Goal: Obtain resource: Download file/media

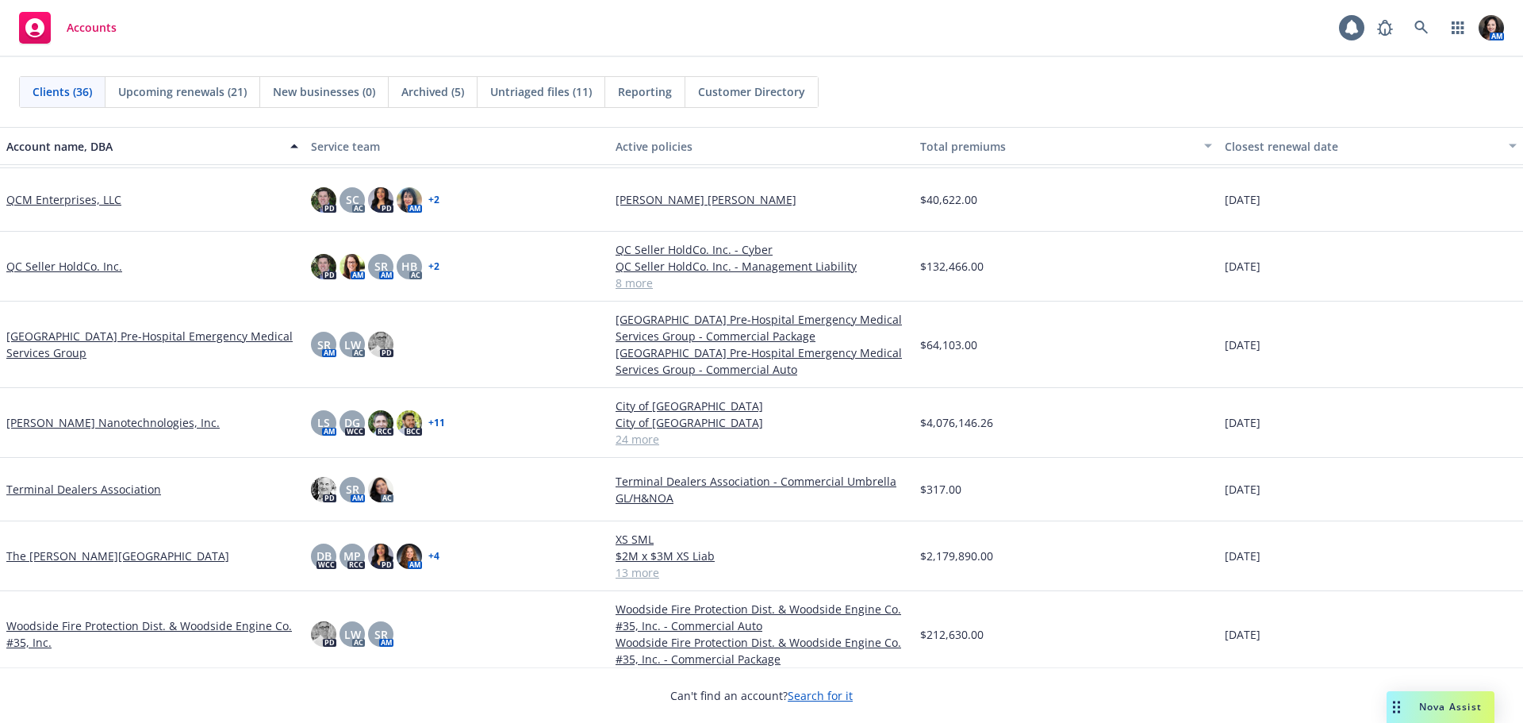
scroll to position [1854, 0]
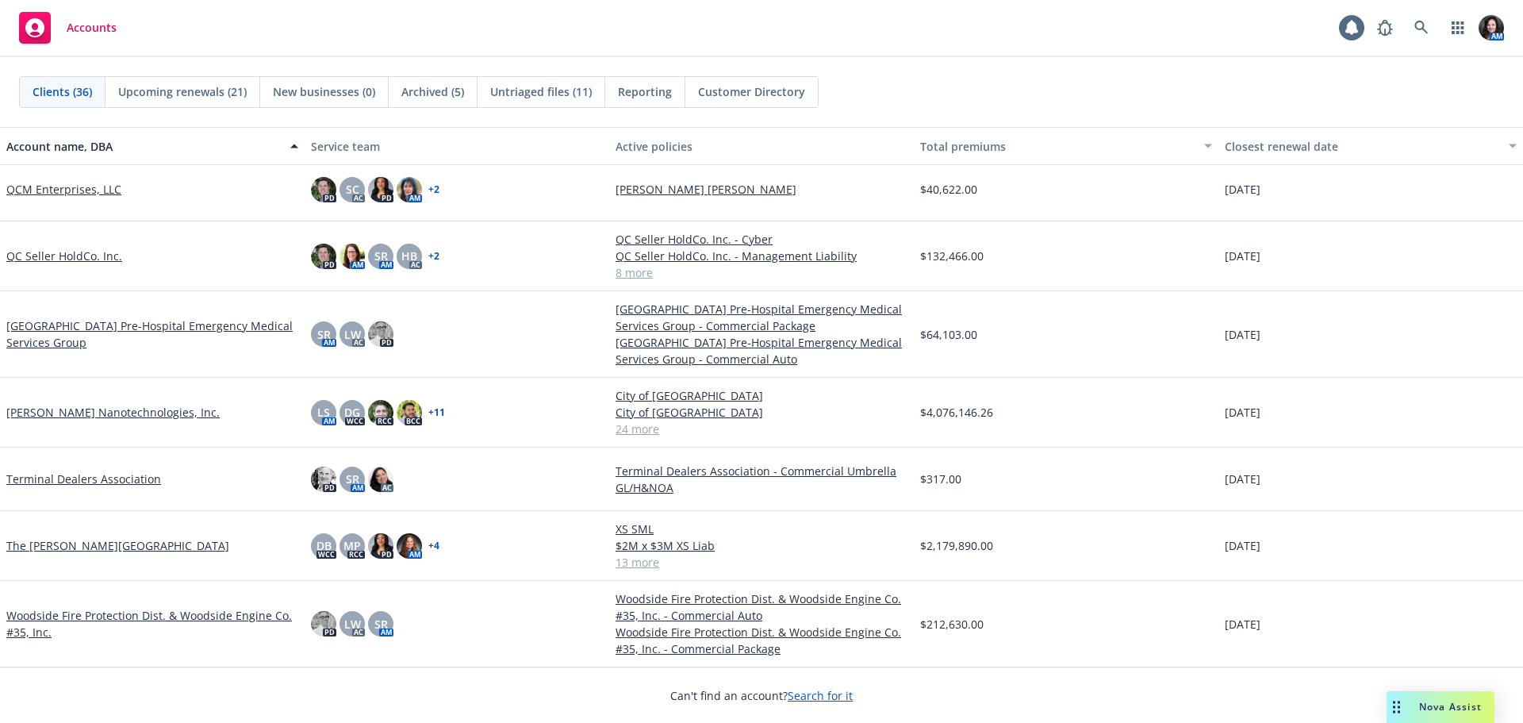
click at [51, 538] on link "The [PERSON_NAME][GEOGRAPHIC_DATA]" at bounding box center [117, 545] width 223 height 17
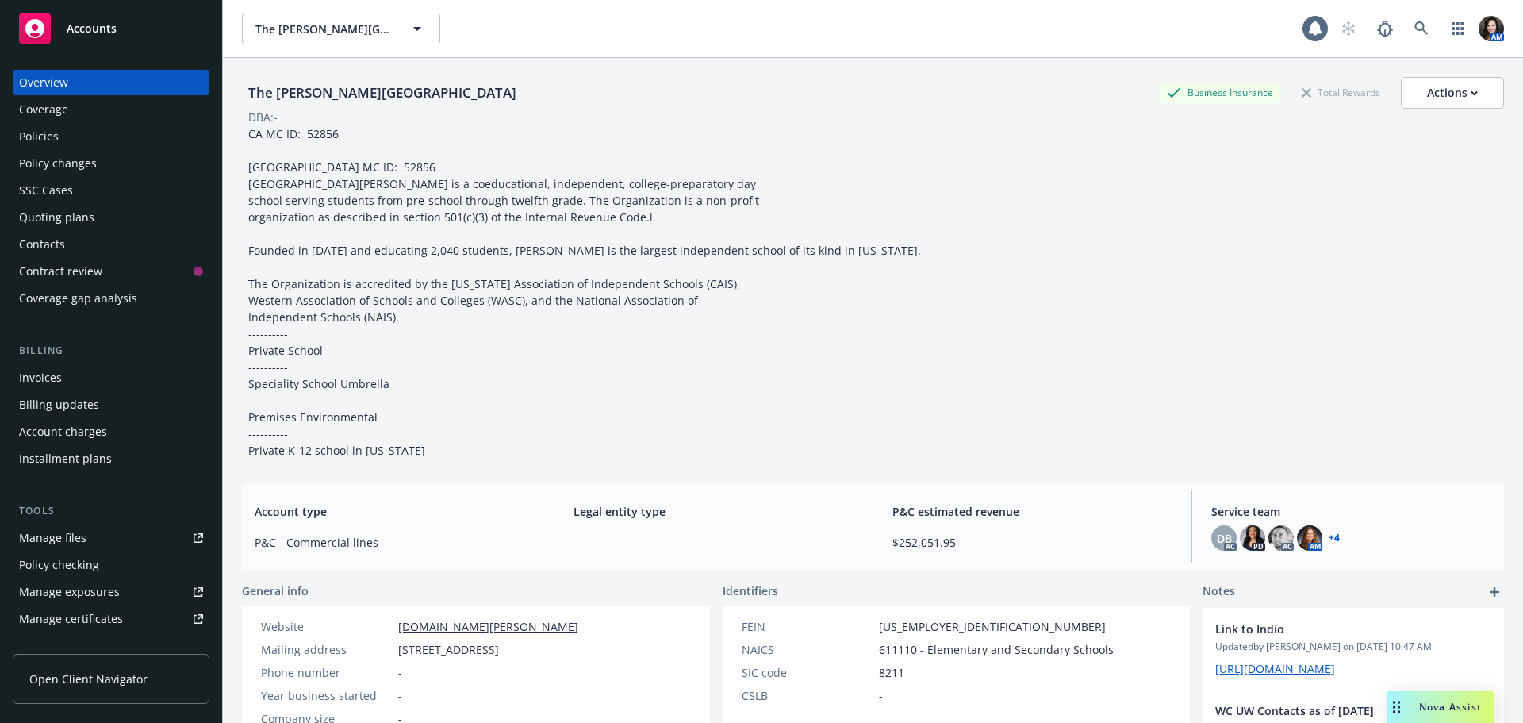
click at [79, 382] on div "Invoices" at bounding box center [111, 377] width 184 height 25
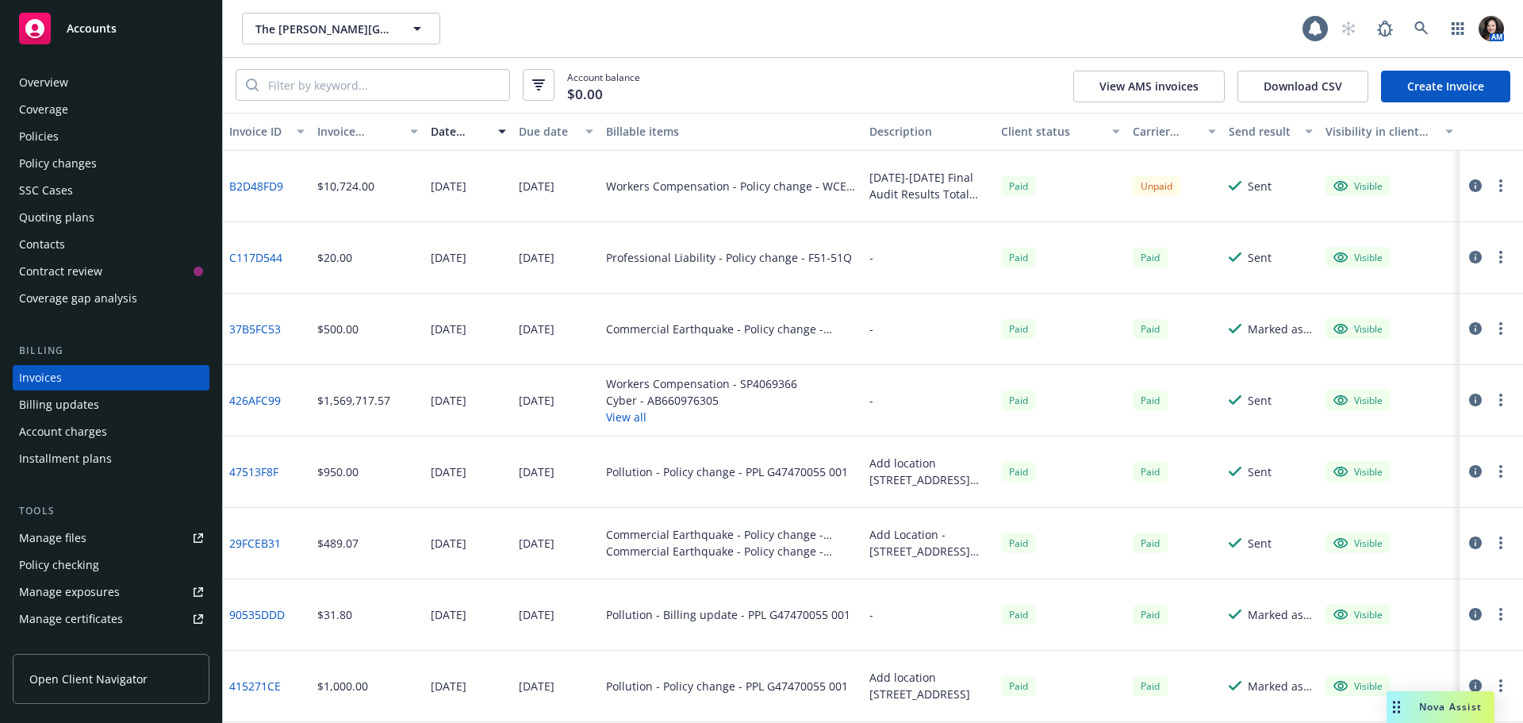
click at [36, 143] on div "Policies" at bounding box center [39, 136] width 40 height 25
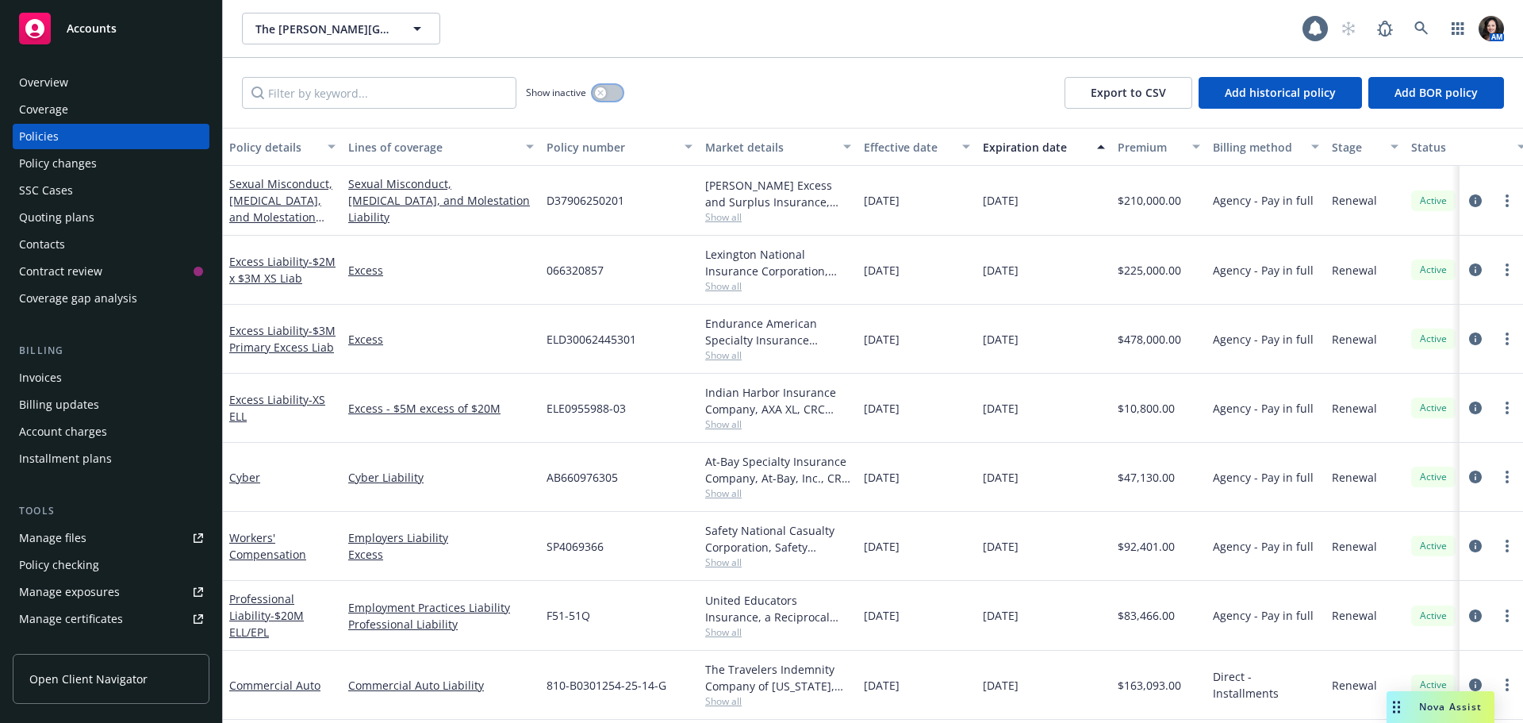
click at [609, 89] on button "button" at bounding box center [608, 93] width 30 height 16
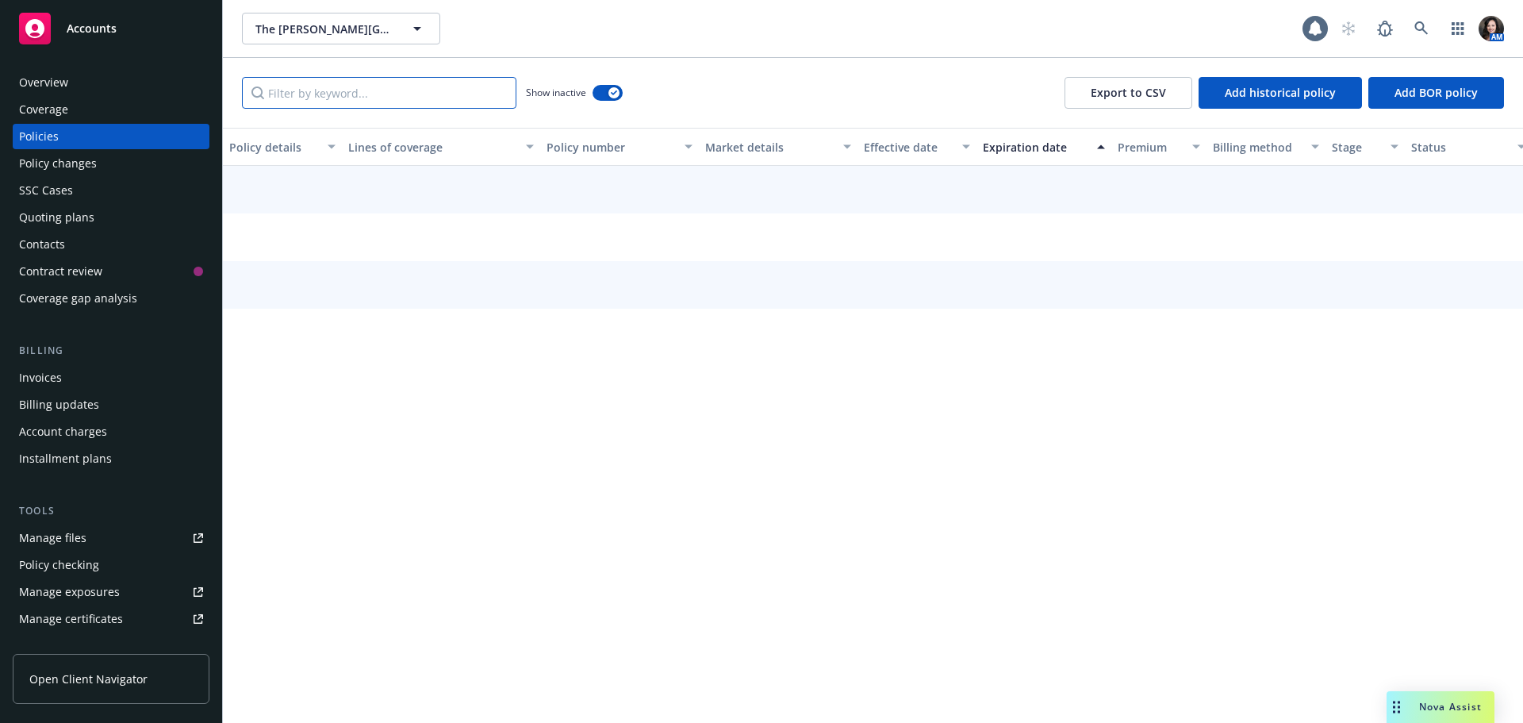
click at [342, 100] on input "Filter by keyword..." at bounding box center [379, 93] width 275 height 32
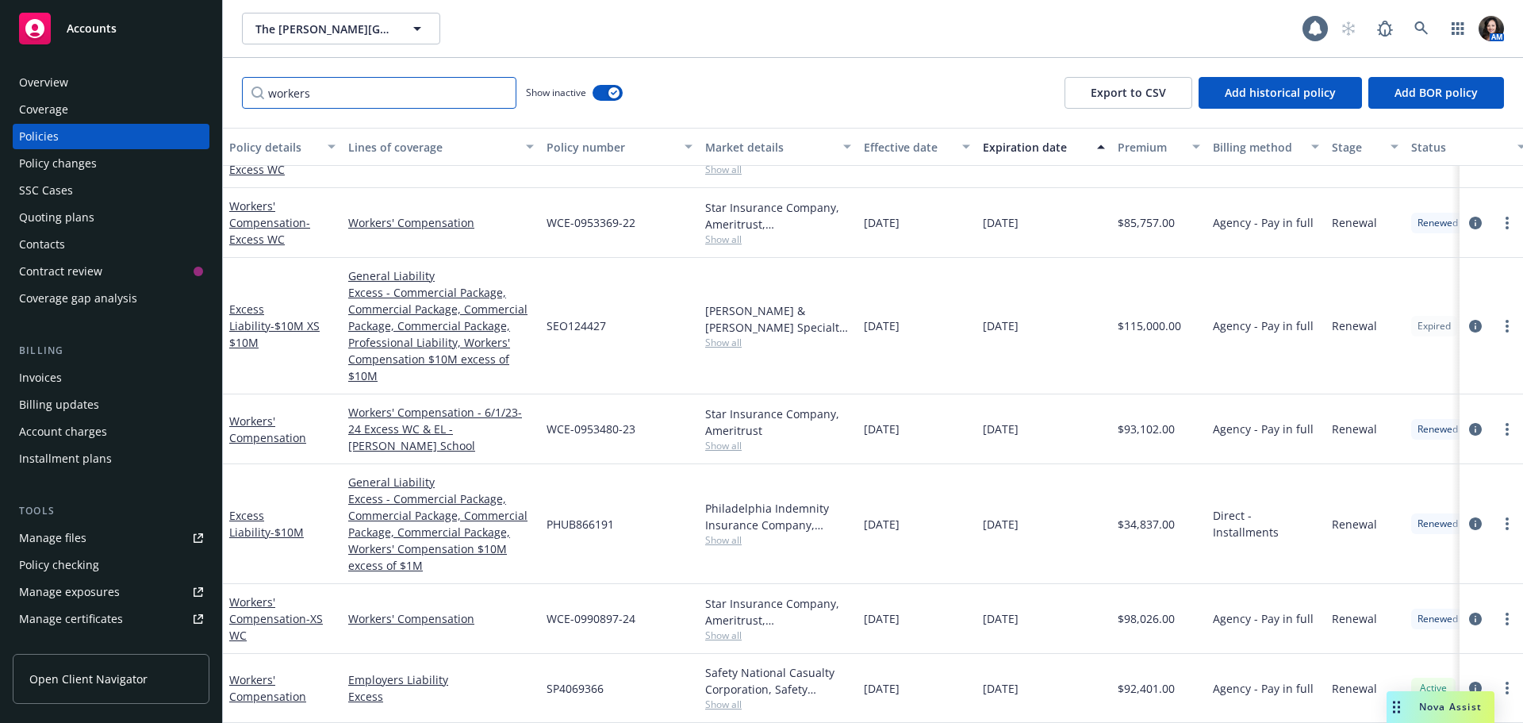
scroll to position [503, 0]
type input "workers"
click at [1469, 613] on icon "circleInformation" at bounding box center [1475, 619] width 13 height 13
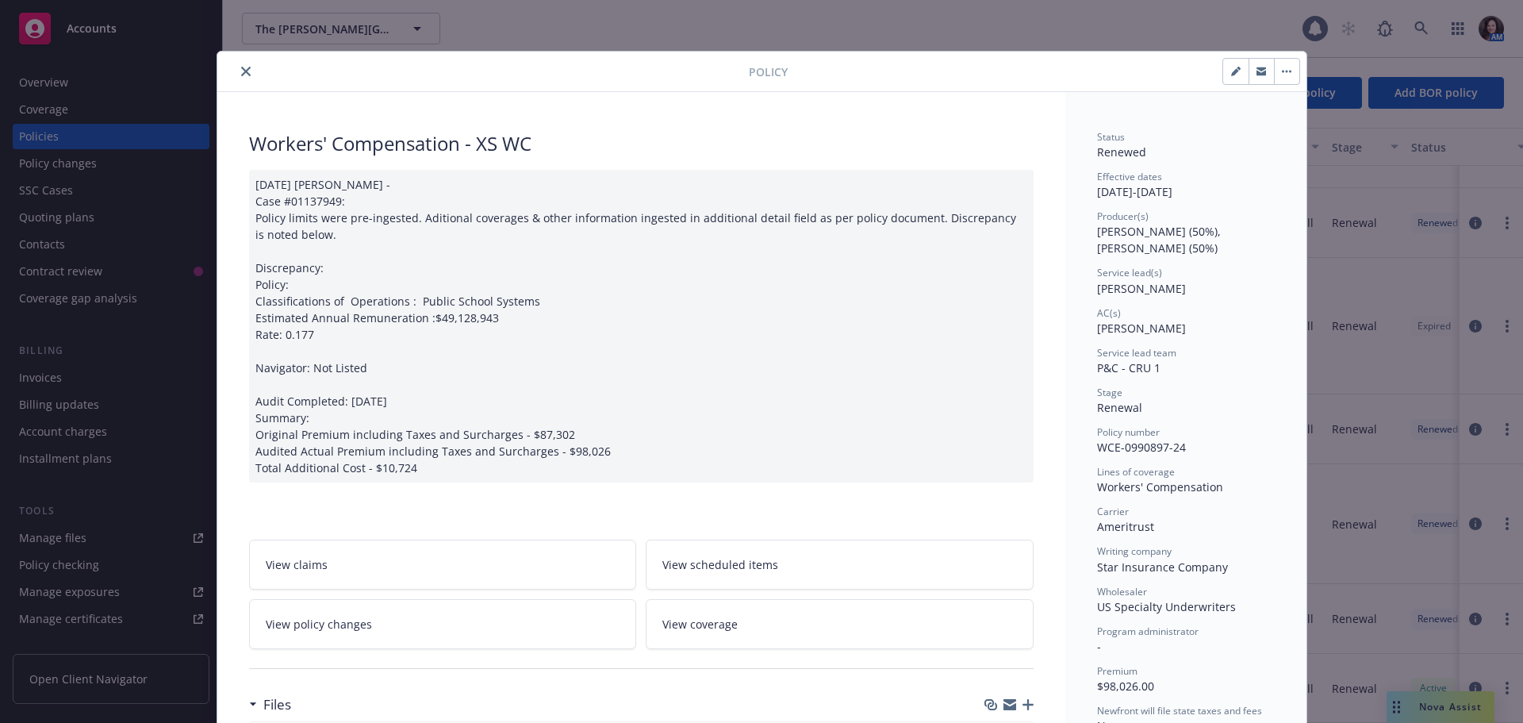
click at [1259, 71] on icon "button" at bounding box center [1262, 72] width 10 height 10
click at [236, 67] on button "close" at bounding box center [245, 71] width 19 height 19
click at [236, 73] on button "close" at bounding box center [245, 71] width 19 height 19
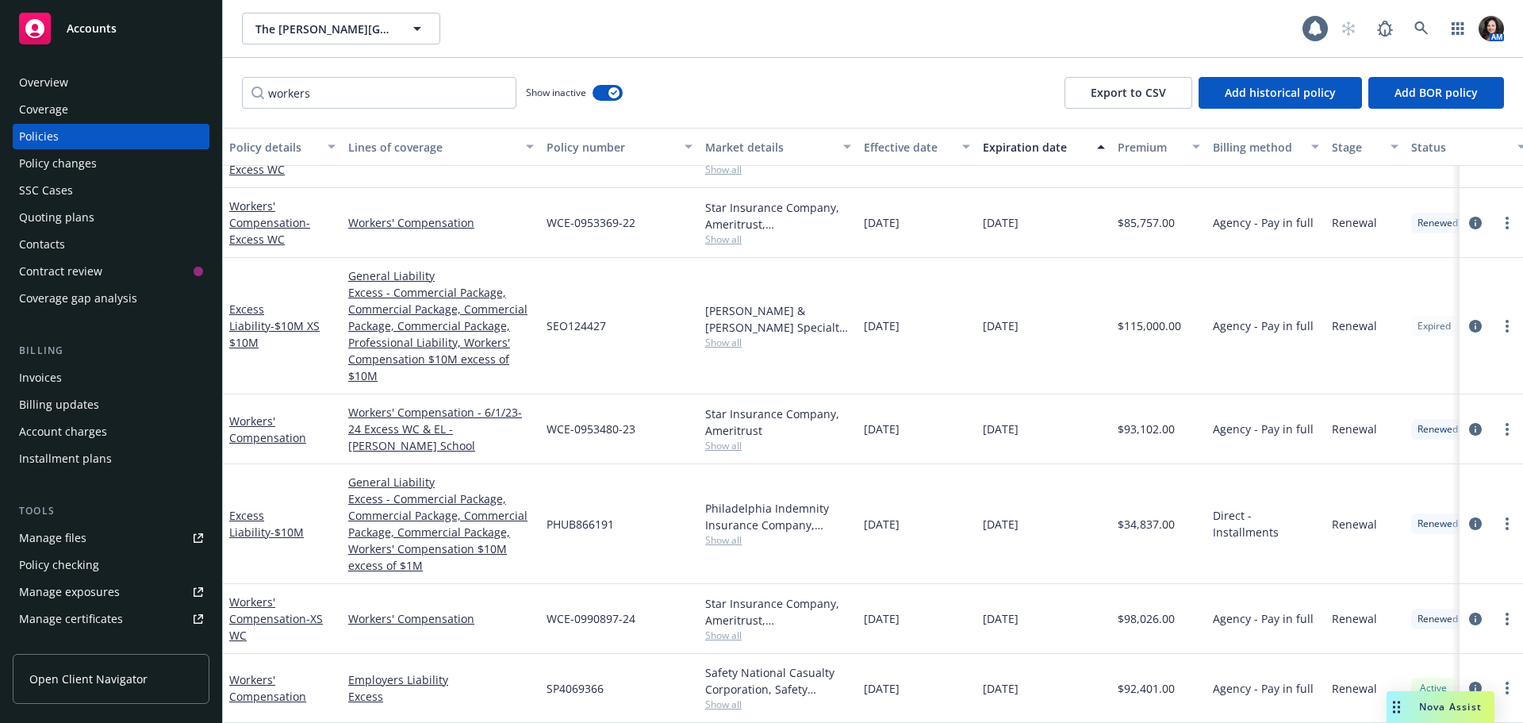
click at [76, 374] on div "Invoices" at bounding box center [111, 377] width 184 height 25
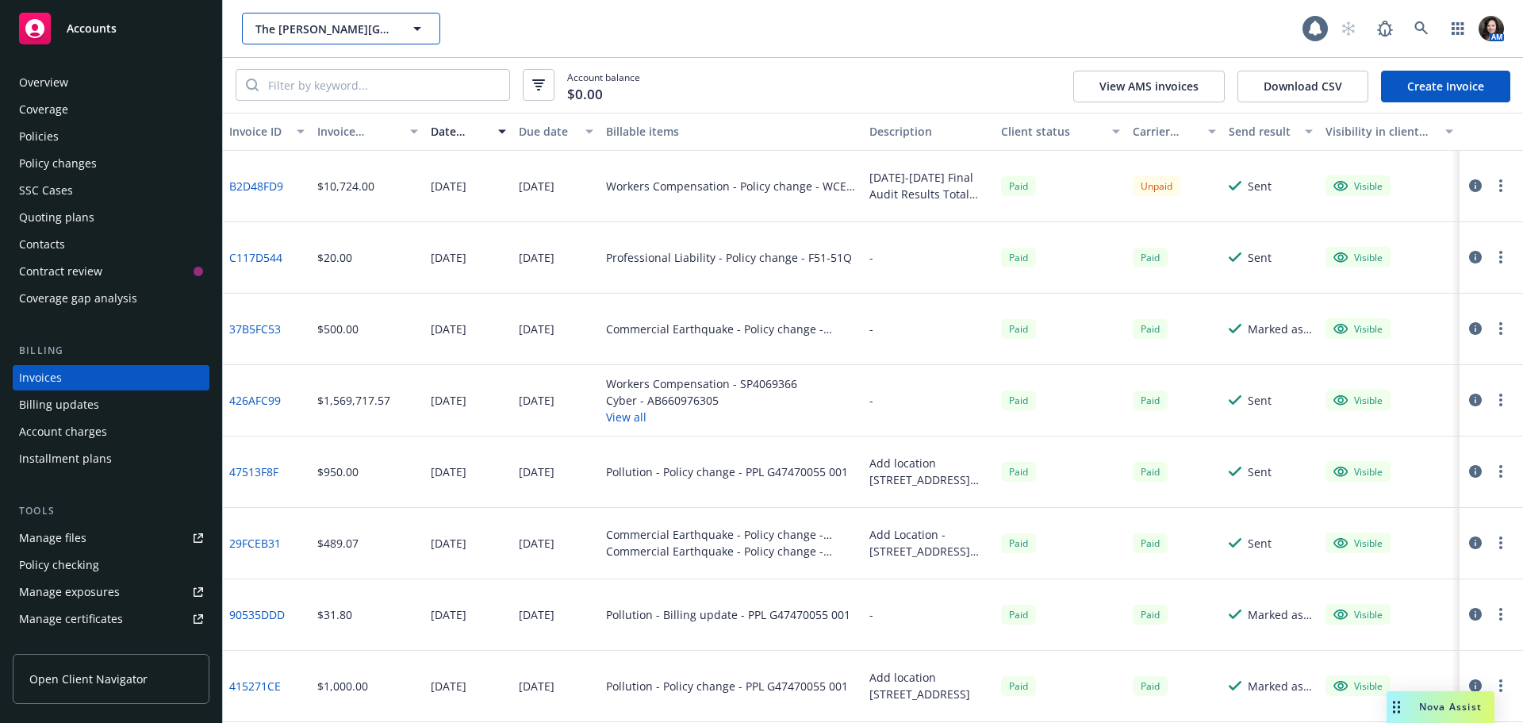
click at [329, 27] on span "The [PERSON_NAME][GEOGRAPHIC_DATA]" at bounding box center [323, 29] width 137 height 17
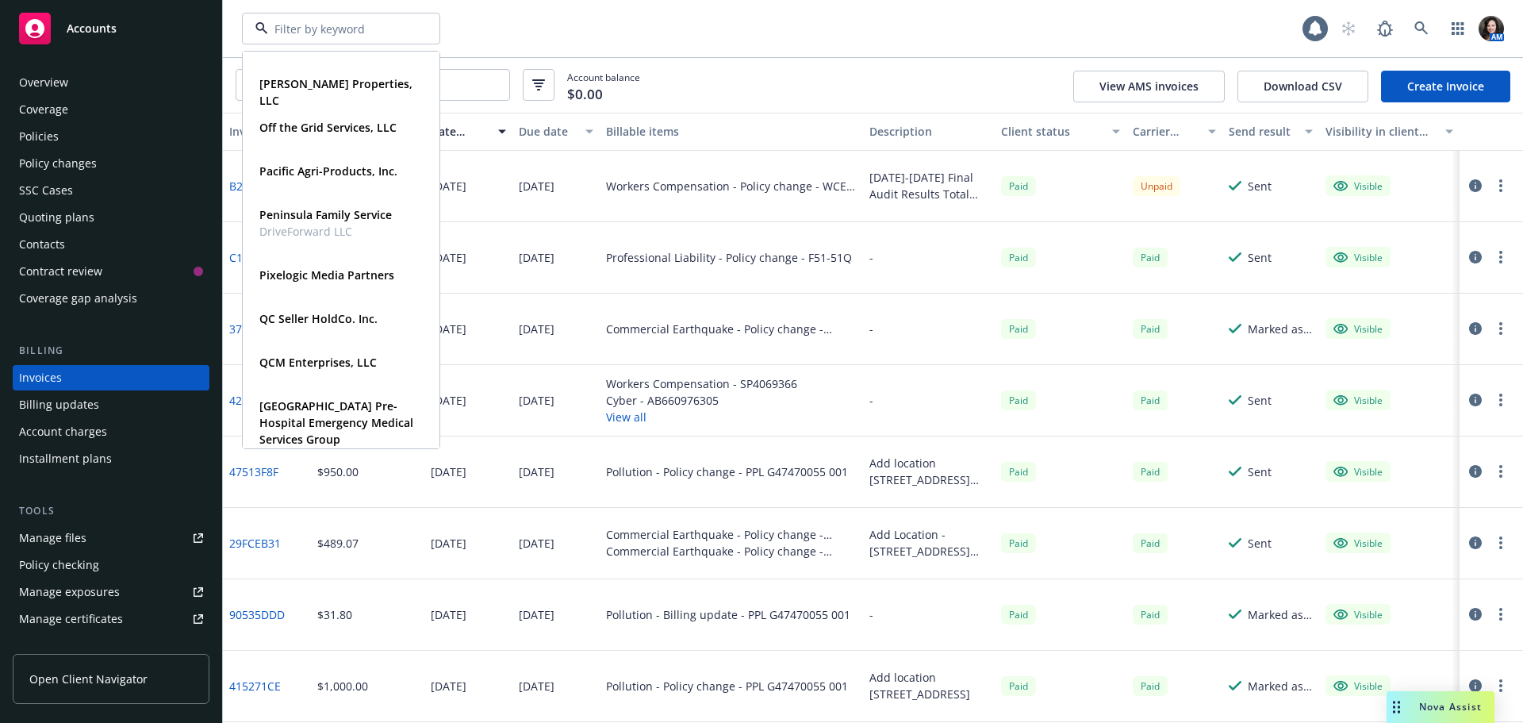
scroll to position [1428, 0]
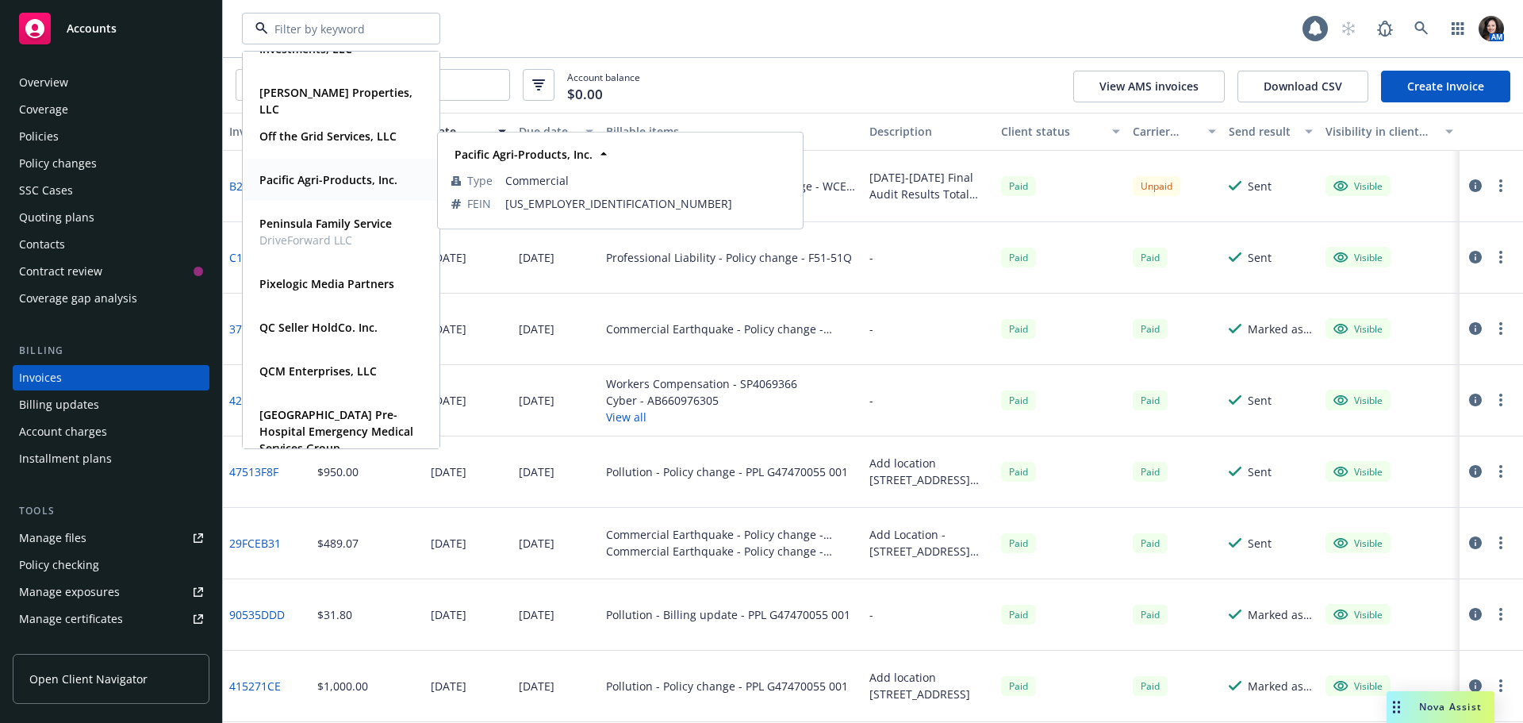
click at [341, 173] on strong "Pacific Agri-Products, Inc." at bounding box center [328, 179] width 138 height 15
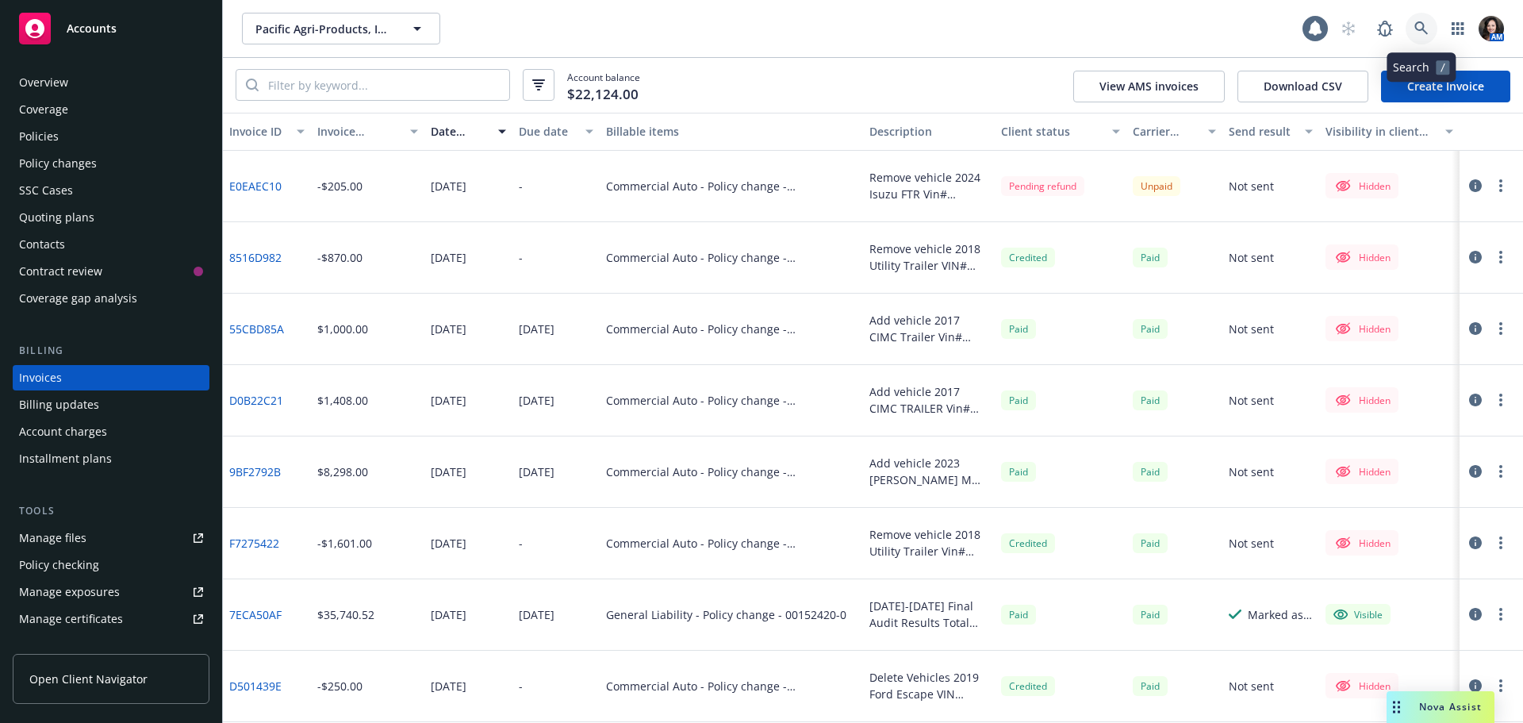
click at [1421, 29] on icon at bounding box center [1421, 27] width 13 height 13
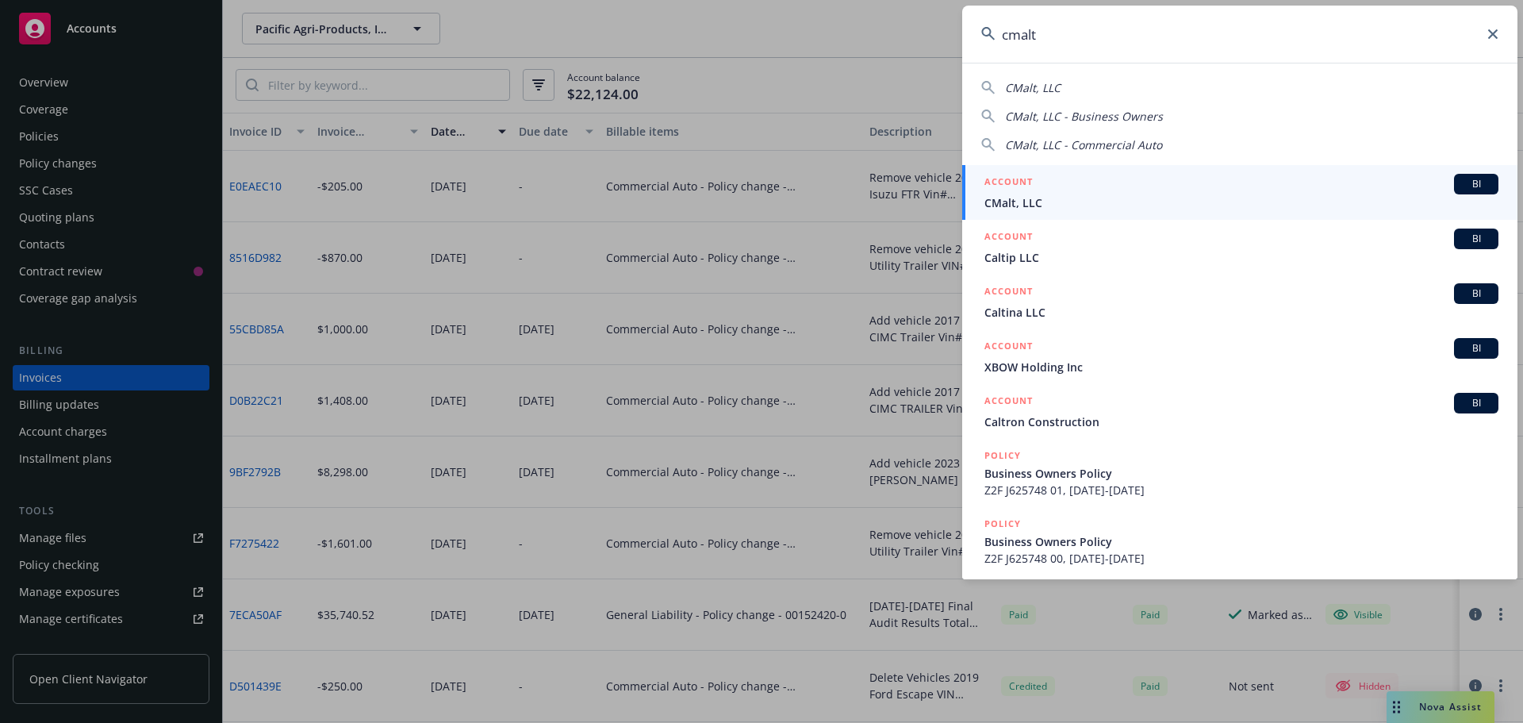
type input "cmalt"
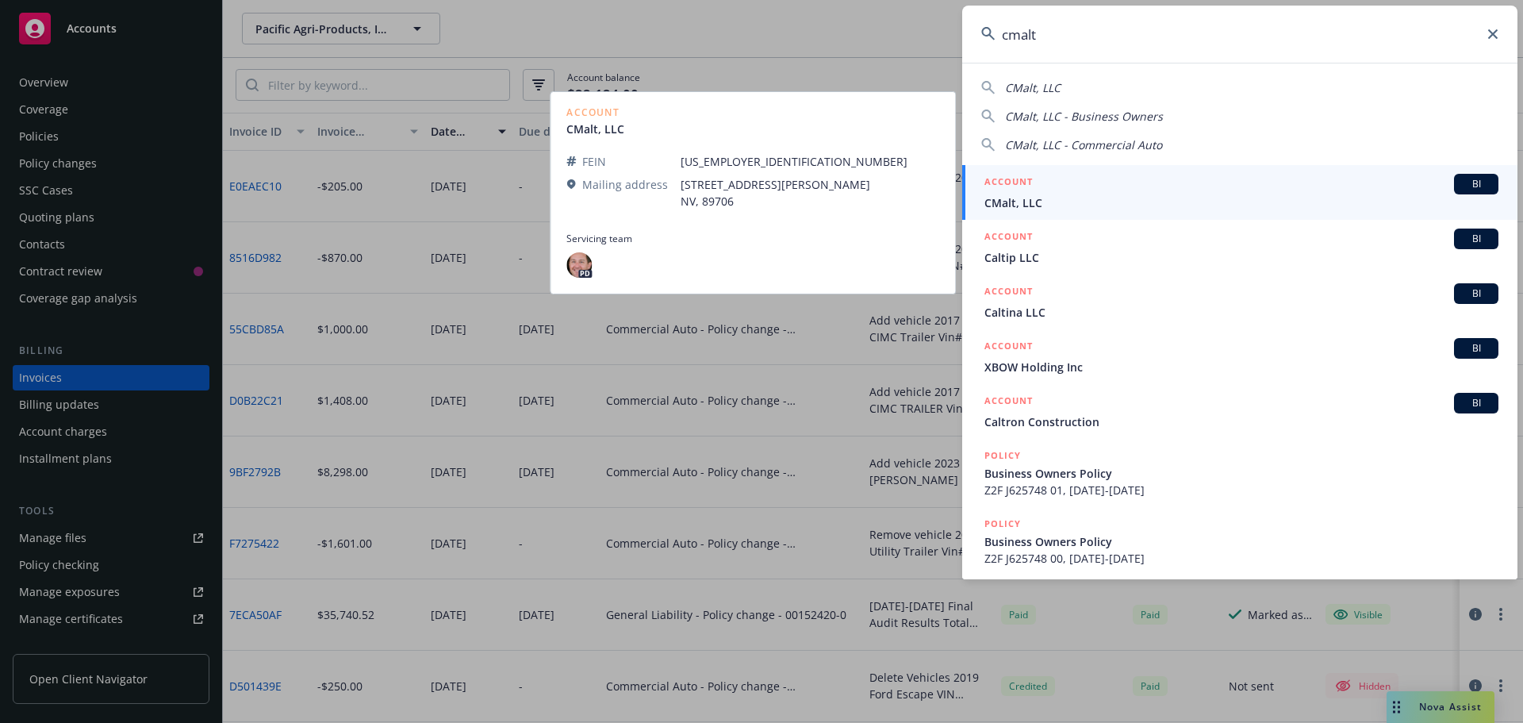
click at [1109, 194] on span "CMalt, LLC" at bounding box center [1242, 202] width 514 height 17
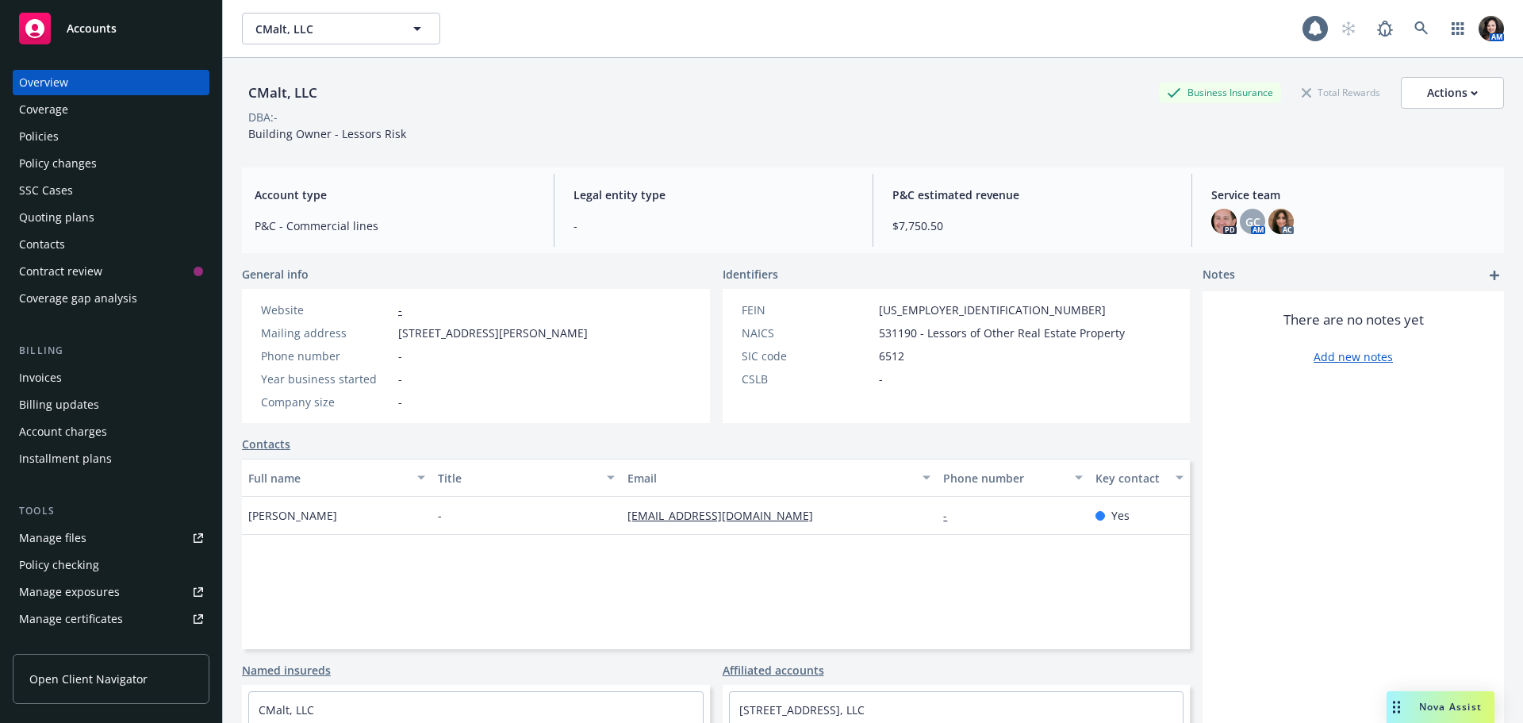
click at [55, 134] on div "Policies" at bounding box center [39, 136] width 40 height 25
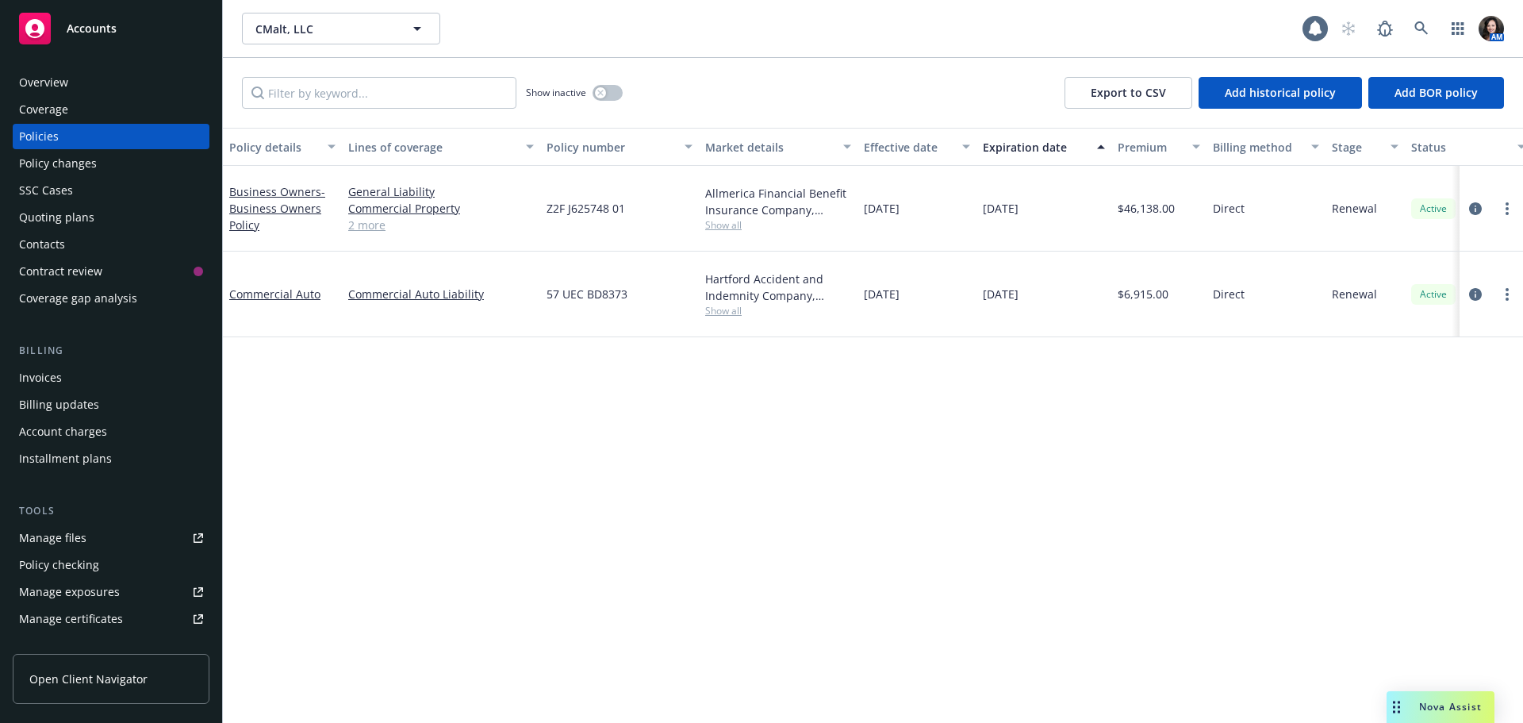
click at [711, 218] on span "Show all" at bounding box center [778, 224] width 146 height 13
click at [727, 304] on span "Show all" at bounding box center [778, 310] width 146 height 13
click at [731, 218] on span "Show all" at bounding box center [778, 224] width 146 height 13
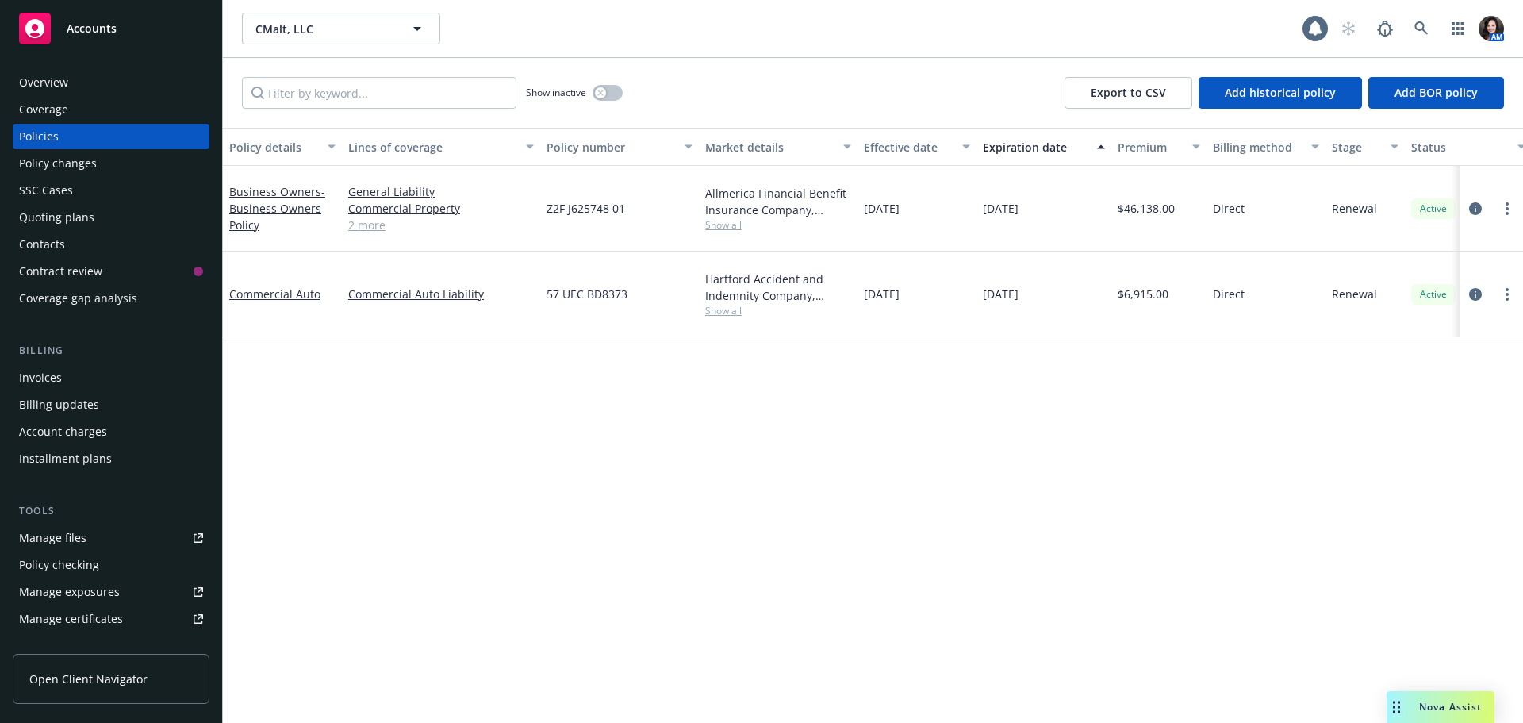
click at [60, 86] on div "Overview" at bounding box center [43, 82] width 49 height 25
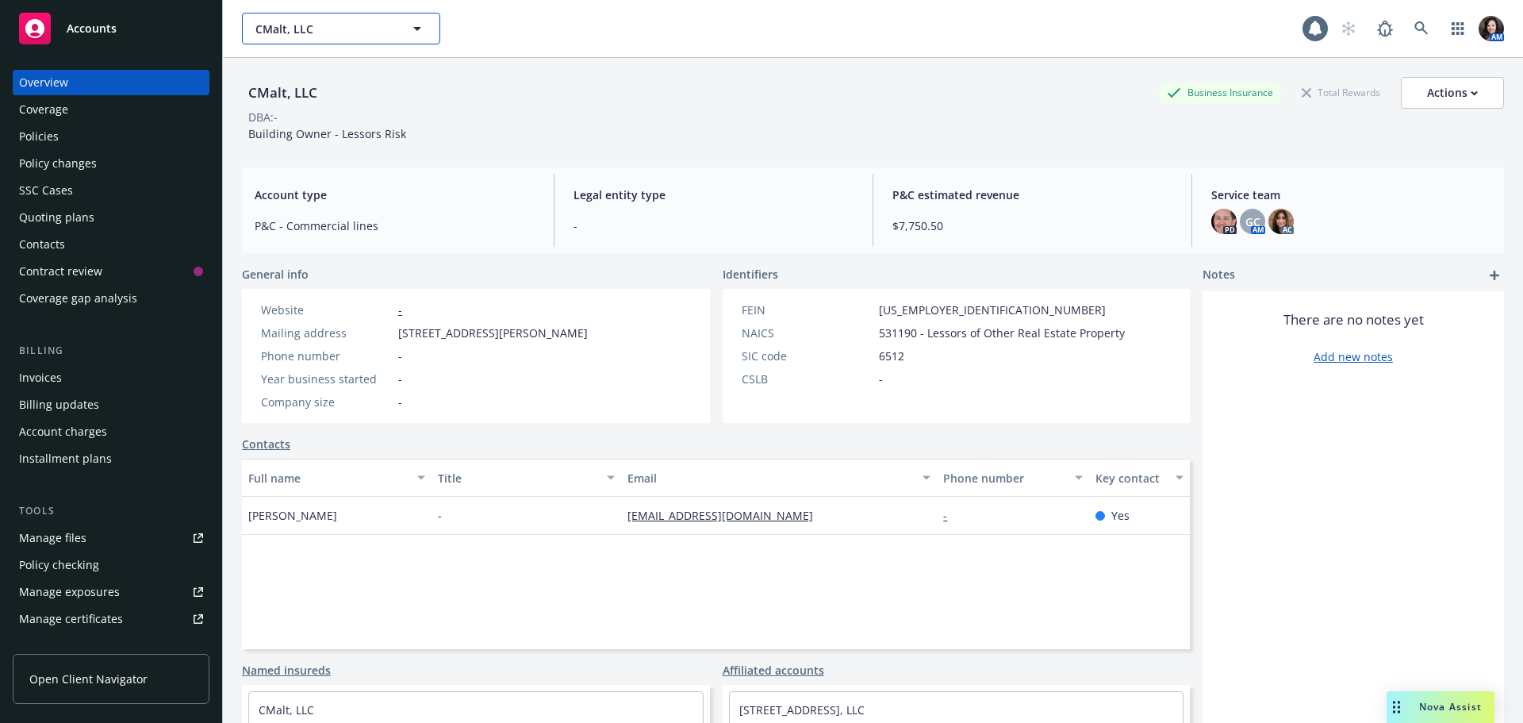
click at [327, 21] on span "CMalt, LLC" at bounding box center [323, 29] width 137 height 17
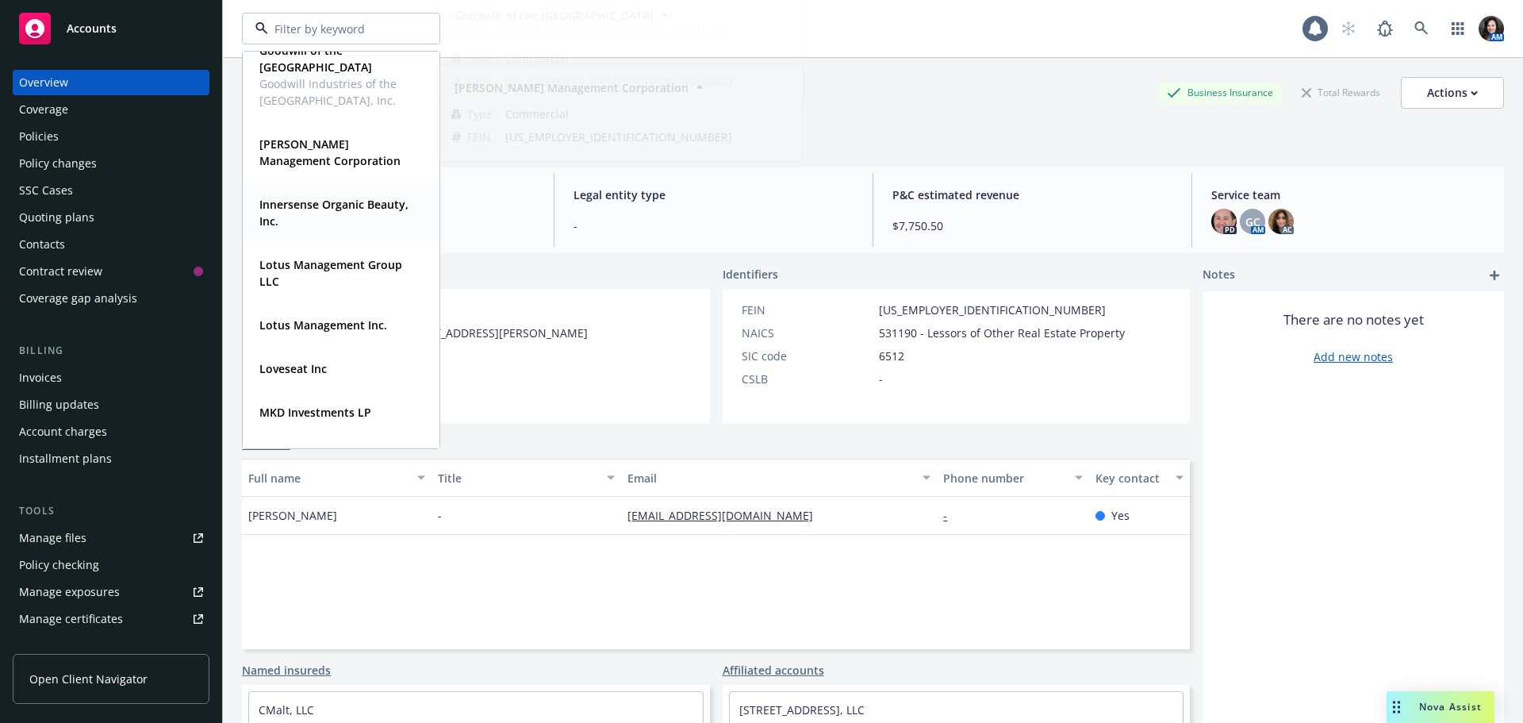
scroll to position [873, 0]
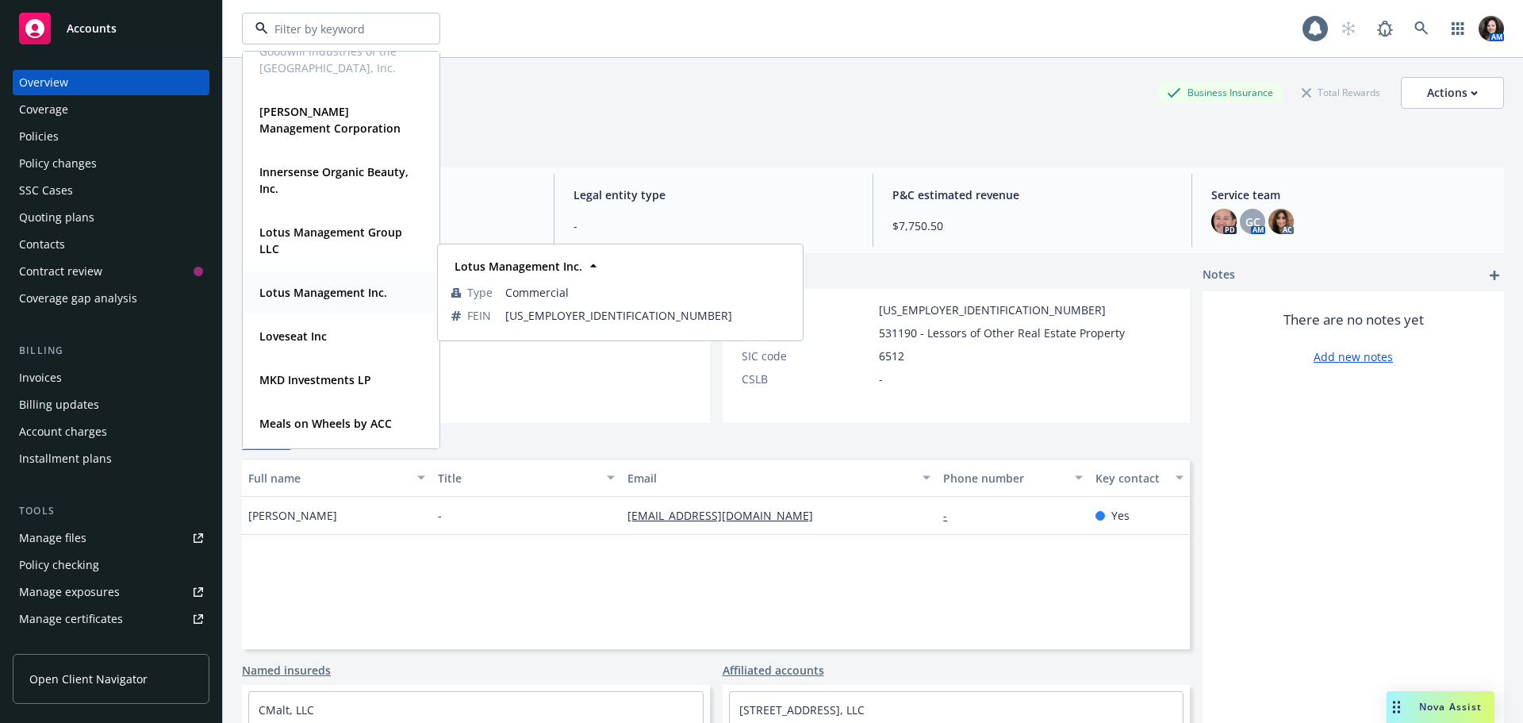
click at [263, 295] on strong "Lotus Management Inc." at bounding box center [323, 292] width 128 height 15
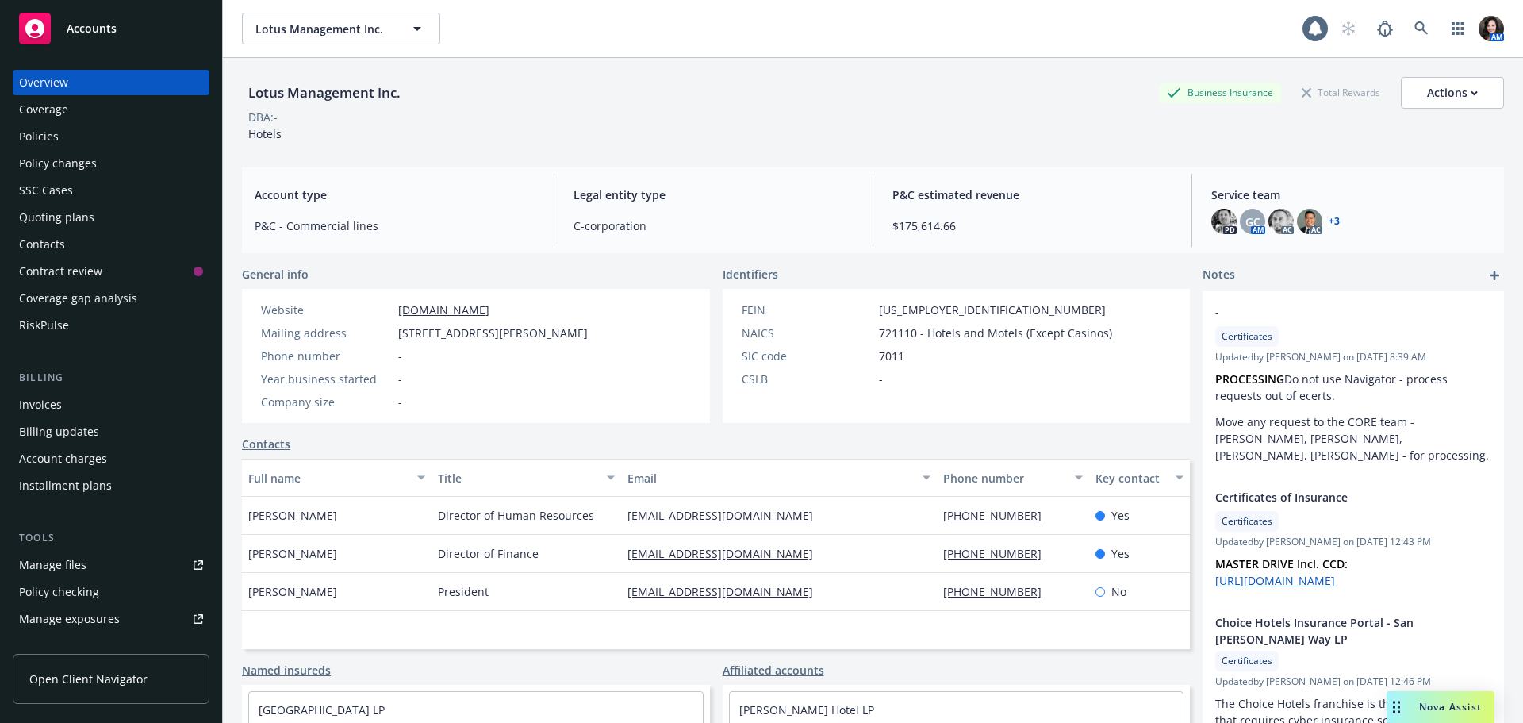
click at [56, 127] on div "Policies" at bounding box center [39, 136] width 40 height 25
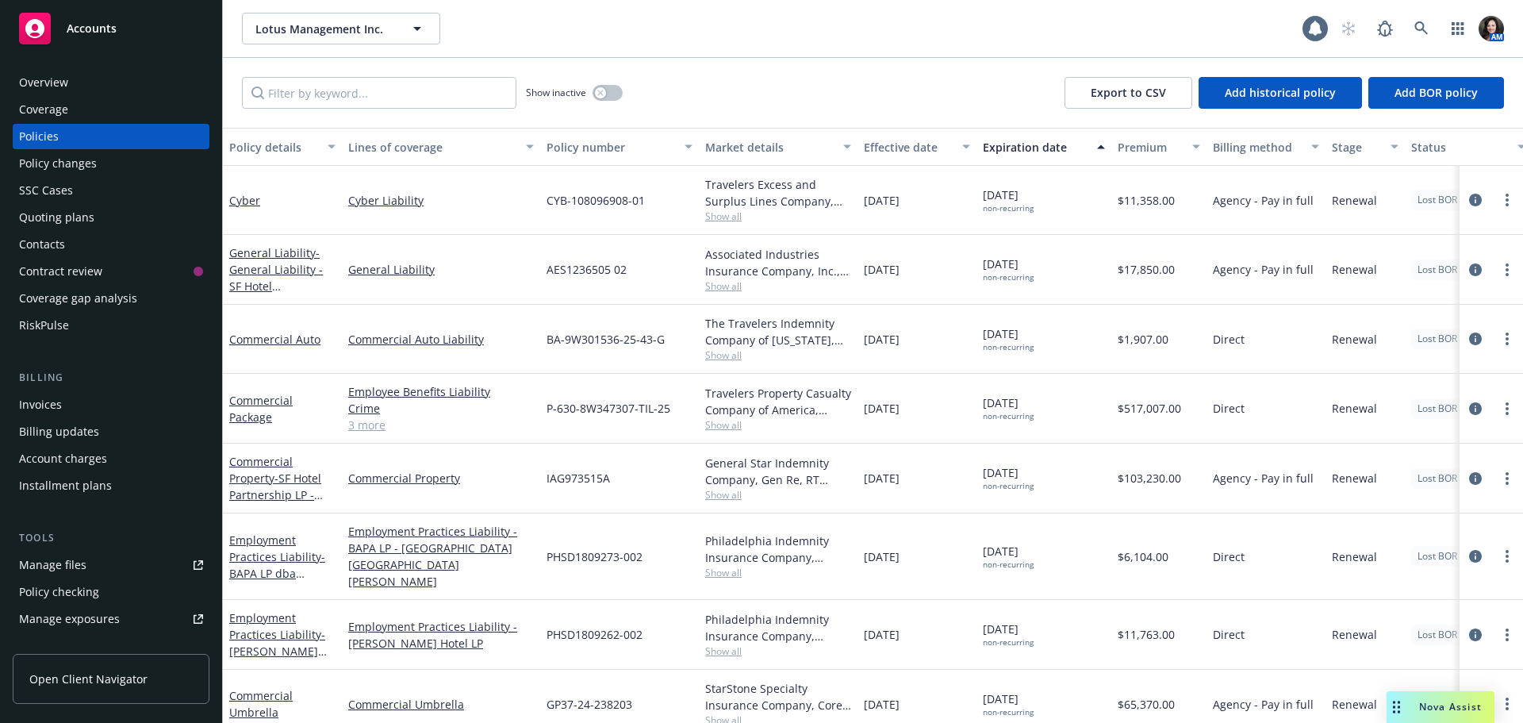
click at [91, 163] on div "Policy changes" at bounding box center [58, 163] width 78 height 25
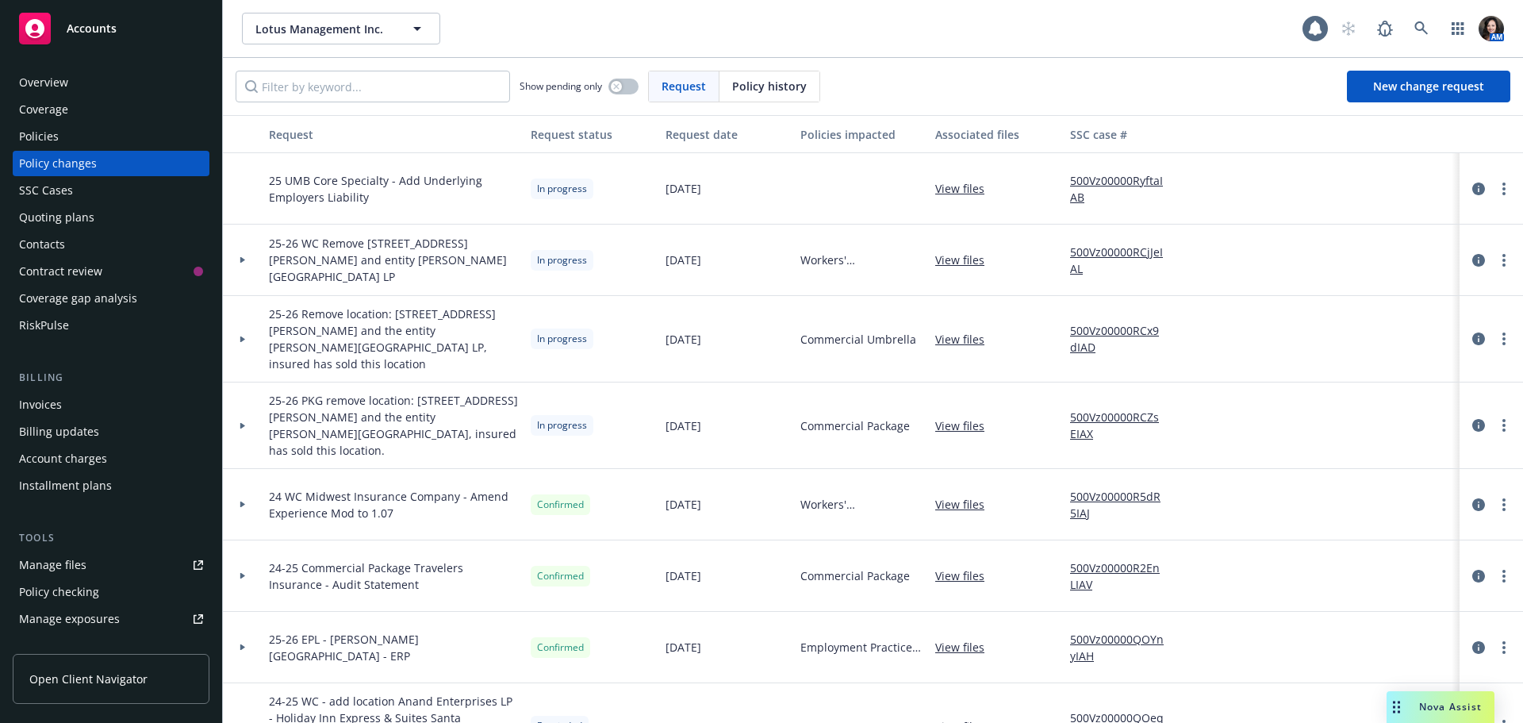
click at [949, 264] on link "View files" at bounding box center [966, 260] width 62 height 17
click at [56, 137] on div "Policies" at bounding box center [39, 136] width 40 height 25
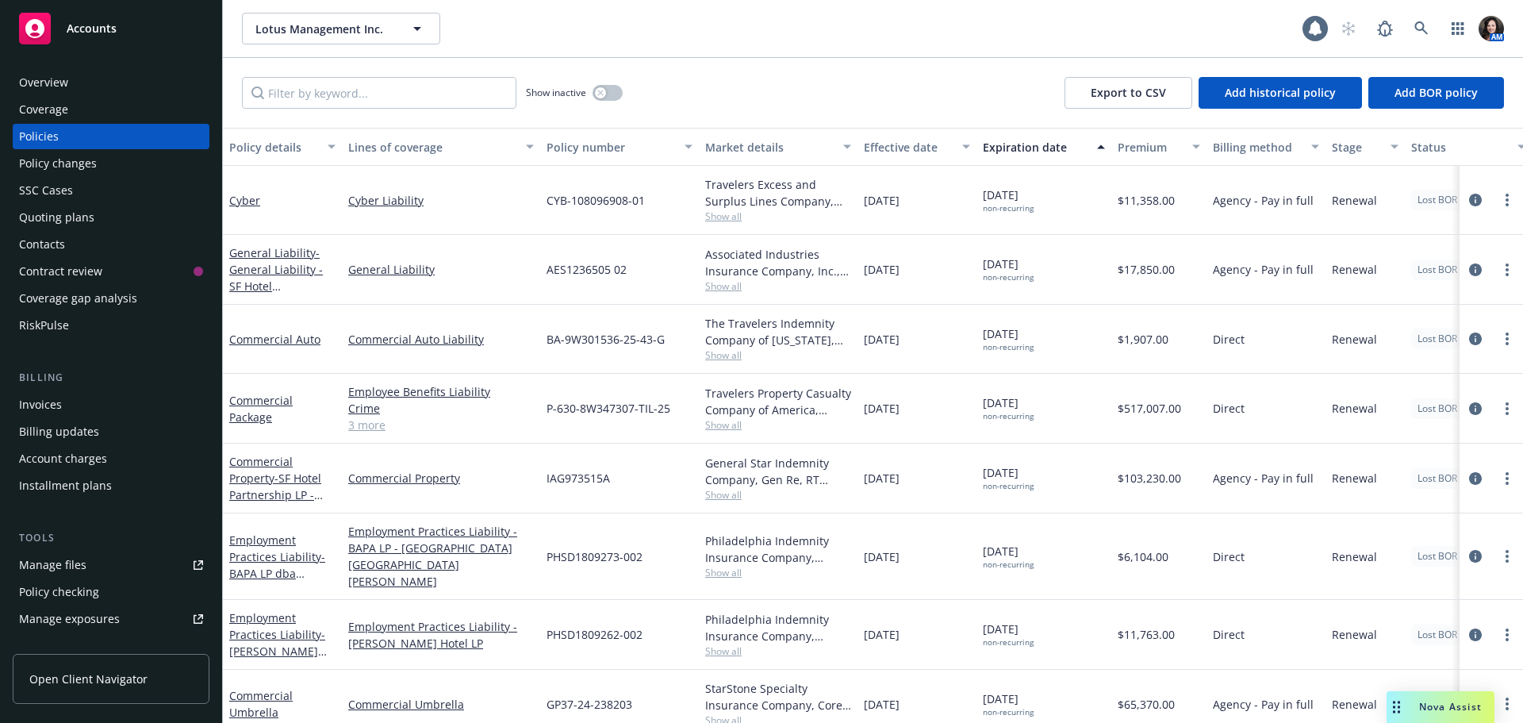
click at [100, 82] on div "Overview" at bounding box center [111, 82] width 184 height 25
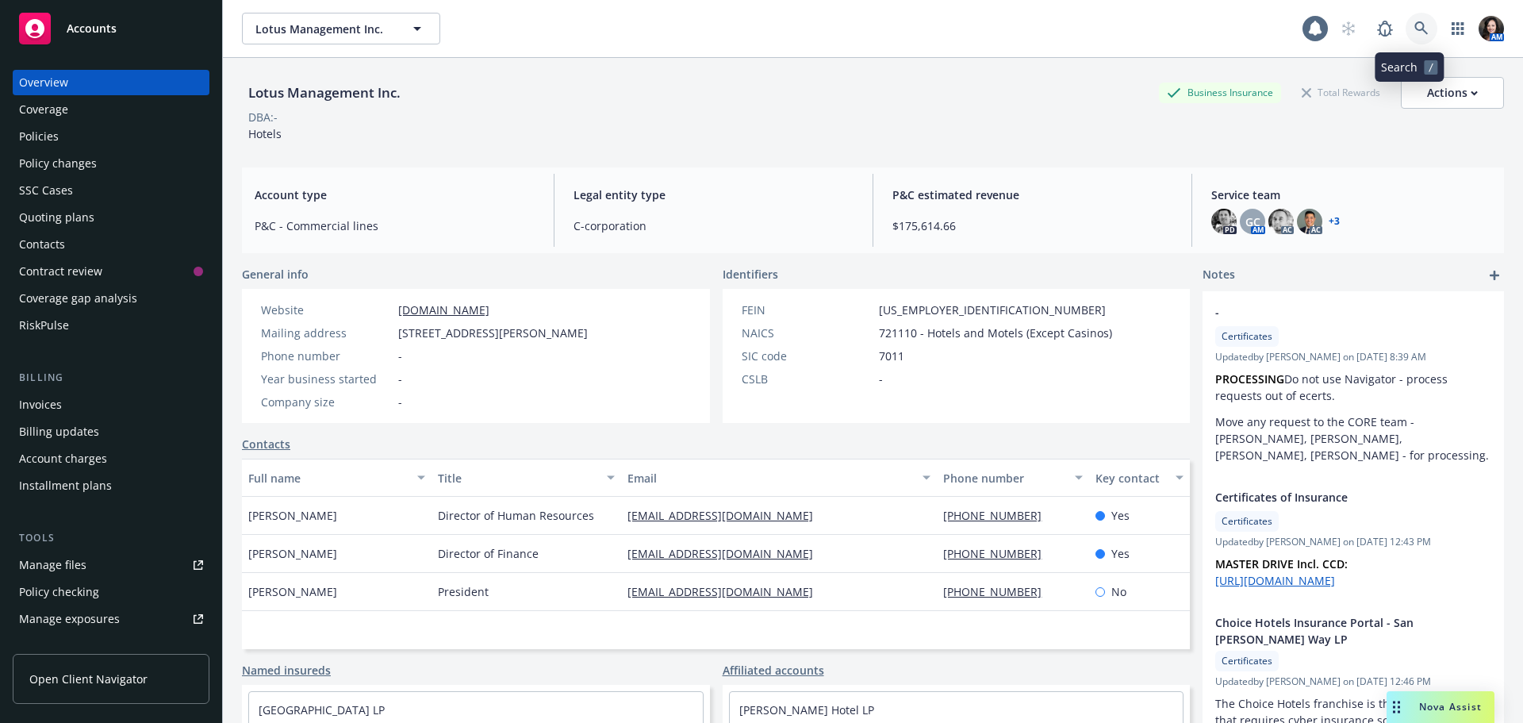
click at [1415, 29] on icon at bounding box center [1422, 28] width 14 height 14
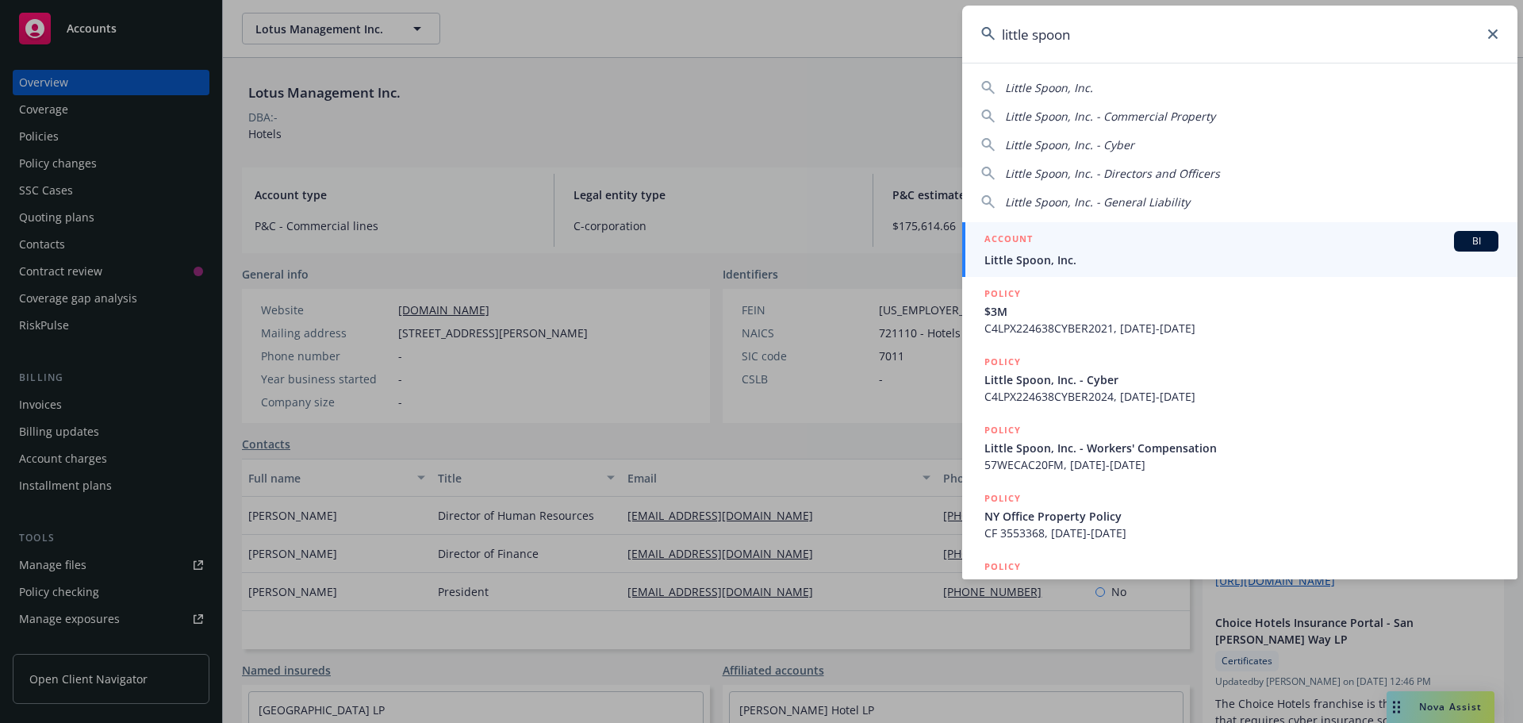
type input "little spoon"
click at [1223, 255] on span "Little Spoon, Inc." at bounding box center [1242, 260] width 514 height 17
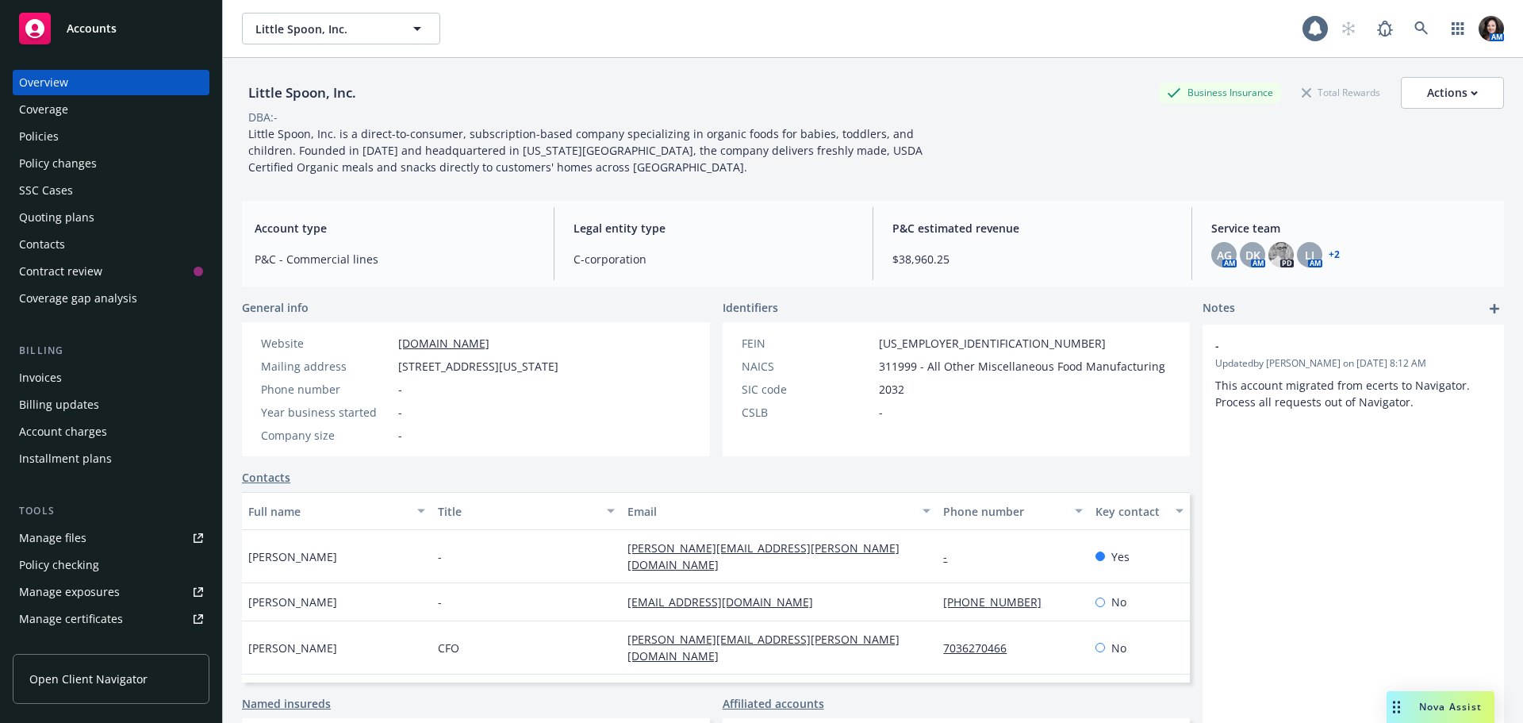
click at [86, 136] on div "Policies" at bounding box center [111, 136] width 184 height 25
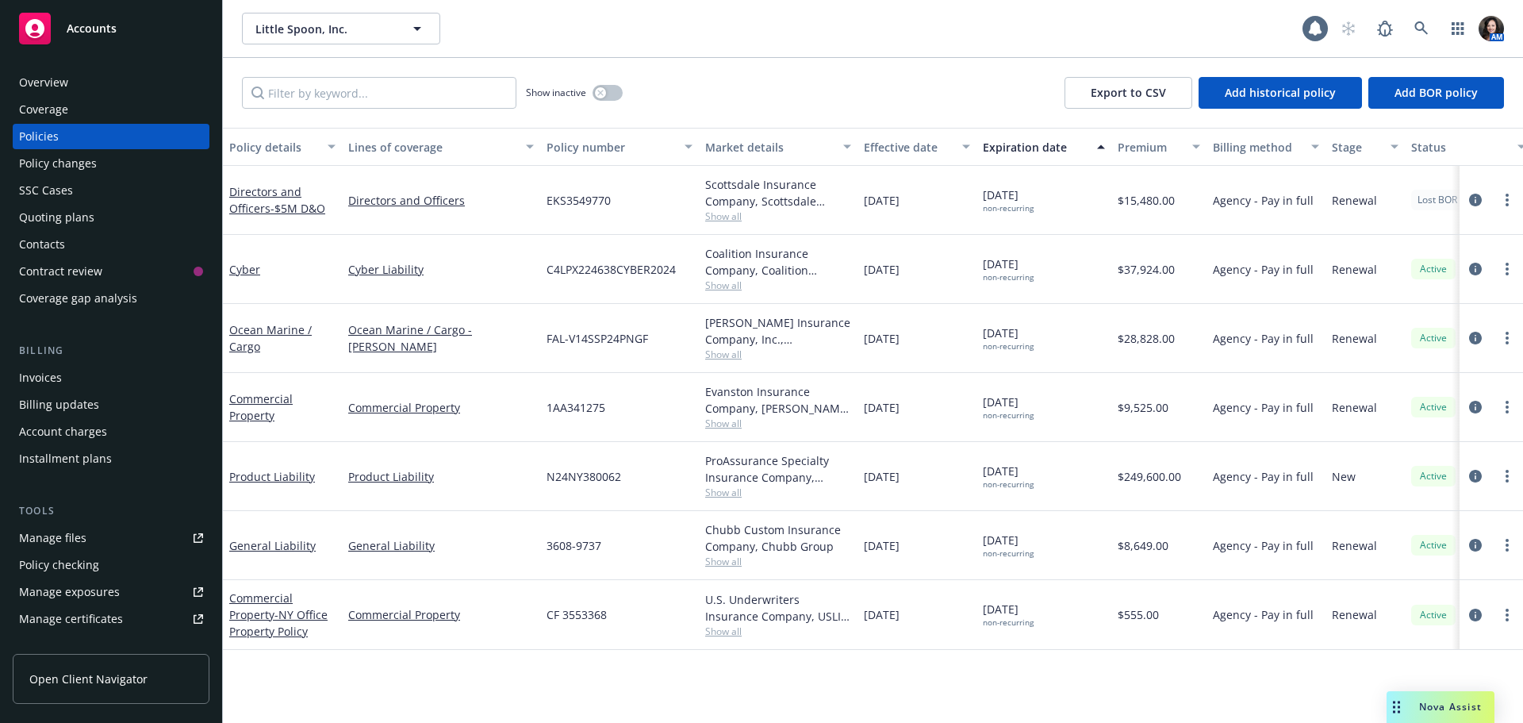
click at [716, 630] on span "Show all" at bounding box center [778, 630] width 146 height 13
click at [478, 700] on div "Policy details Lines of coverage Policy number Market details Effective date Ex…" at bounding box center [873, 425] width 1300 height 595
click at [735, 495] on span "Show all" at bounding box center [778, 492] width 146 height 13
click at [930, 683] on div "Policy details Lines of coverage Policy number Market details Effective date Ex…" at bounding box center [873, 425] width 1300 height 595
click at [59, 79] on div "Overview" at bounding box center [43, 82] width 49 height 25
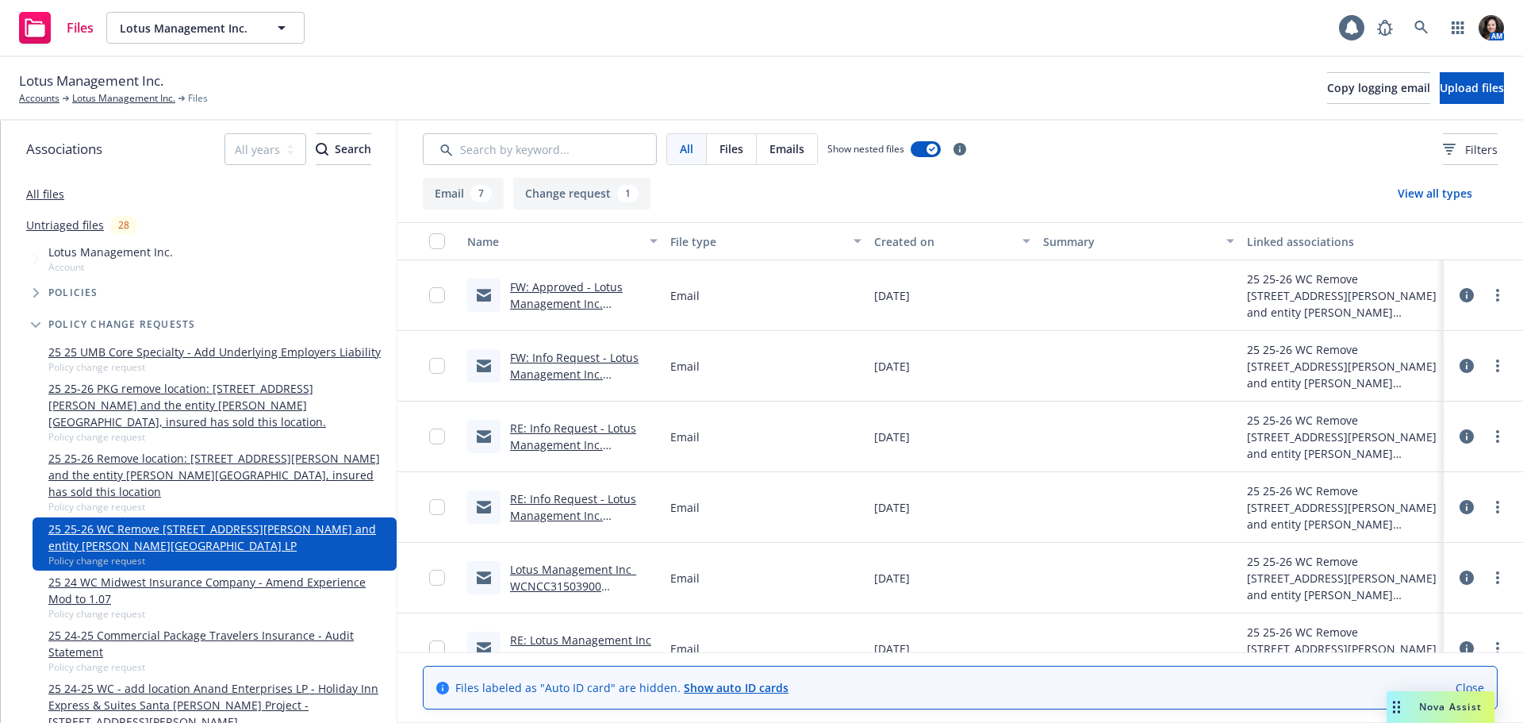
click at [552, 282] on link "FW: Approved - Lotus Management Inc. WCNCC31503900 [#6002734#]" at bounding box center [566, 311] width 113 height 65
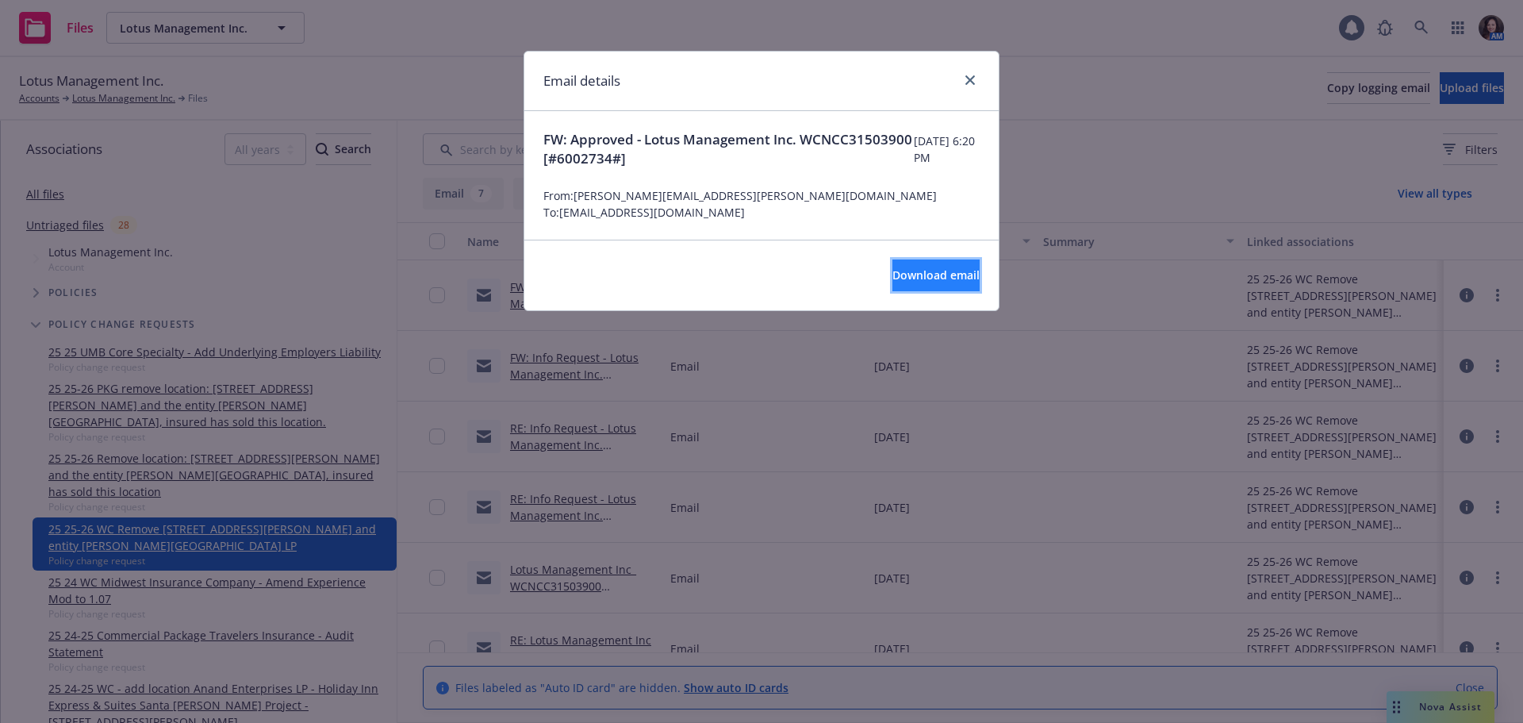
click at [896, 266] on button "Download email" at bounding box center [936, 275] width 87 height 32
click at [964, 78] on link "close" at bounding box center [970, 80] width 19 height 19
